Goal: Navigation & Orientation: Find specific page/section

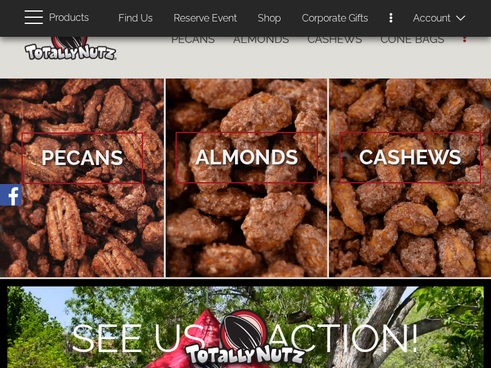
scroll to position [79, 0]
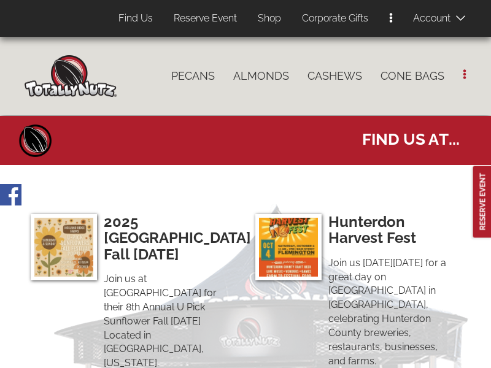
select select
